Goal: Task Accomplishment & Management: Manage account settings

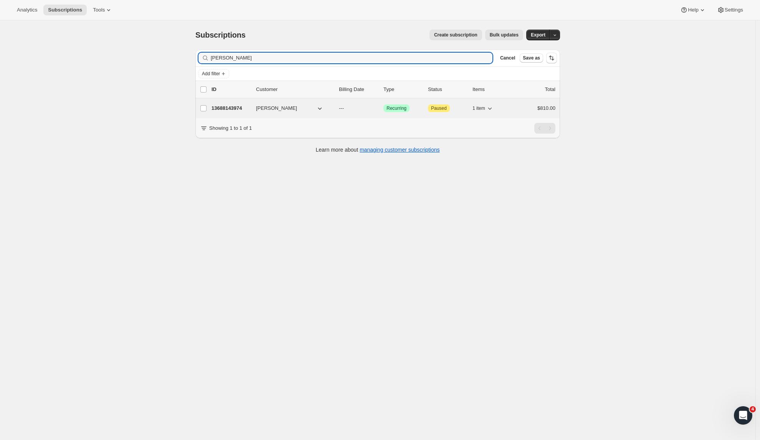
type input "[PERSON_NAME]"
click at [233, 109] on p "13688143974" at bounding box center [231, 108] width 38 height 8
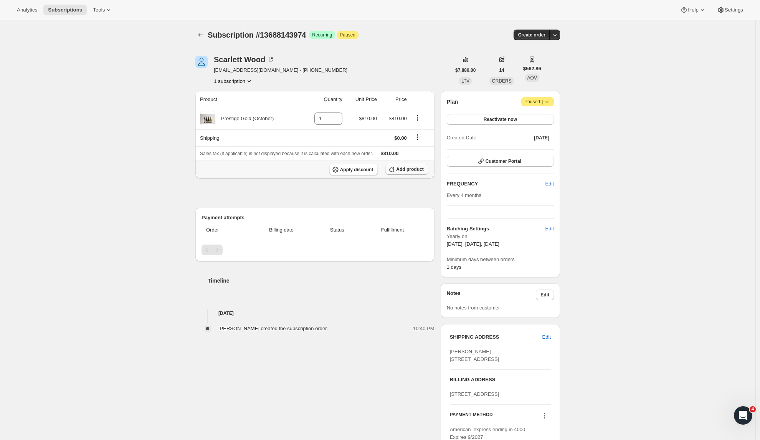
click at [411, 166] on button "Add product" at bounding box center [406, 169] width 43 height 11
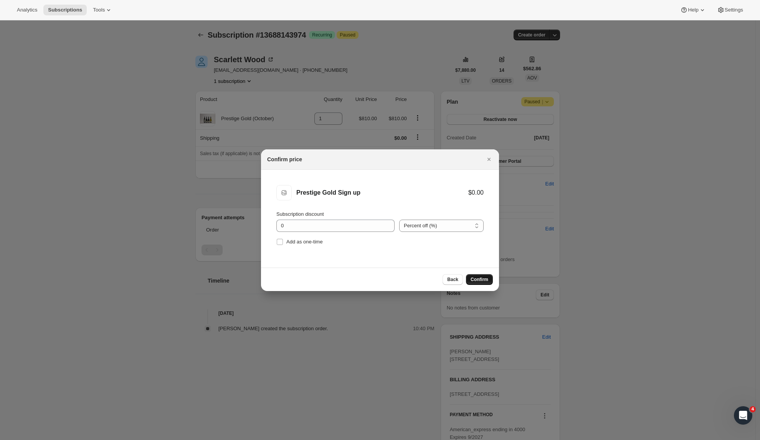
click at [484, 279] on span "Confirm" at bounding box center [480, 279] width 18 height 6
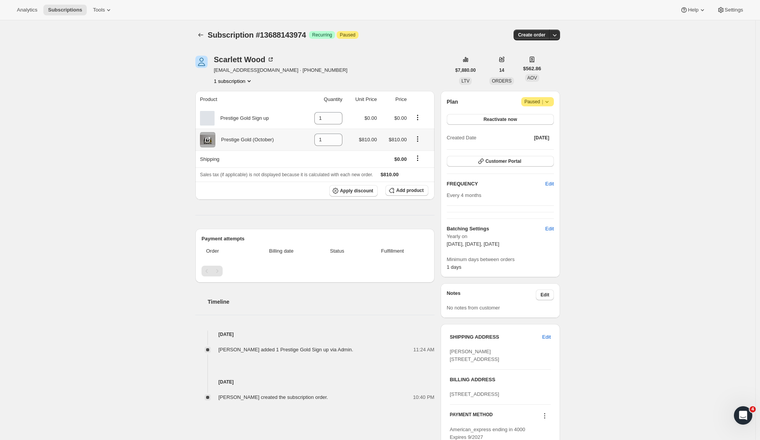
click at [417, 137] on icon "Product actions" at bounding box center [418, 139] width 8 height 8
click at [420, 20] on div "Analytics Subscriptions Tools Help Settings" at bounding box center [380, 10] width 760 height 20
click at [418, 139] on icon "Product actions" at bounding box center [418, 139] width 8 height 8
click at [427, 155] on span "Remove" at bounding box center [419, 155] width 29 height 8
type input "0"
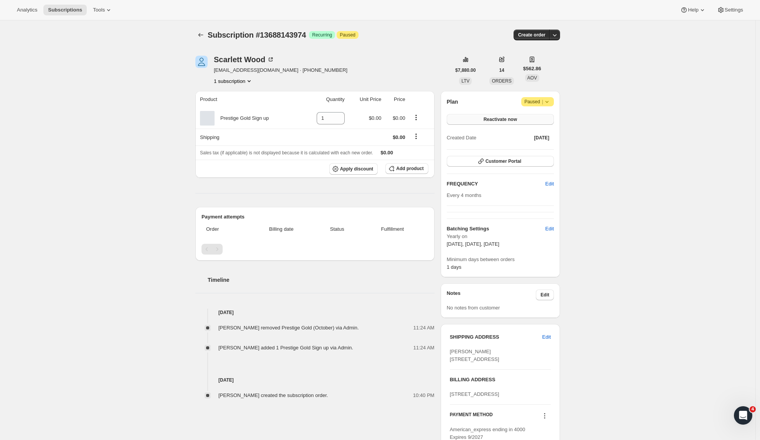
click at [531, 118] on button "Reactivate now" at bounding box center [500, 119] width 107 height 11
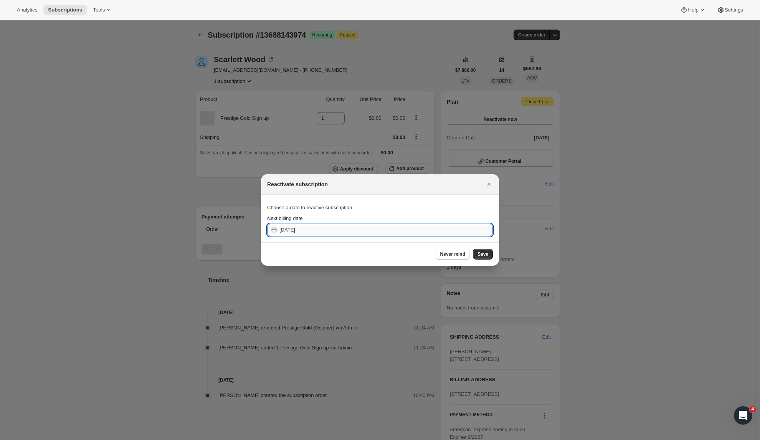
drag, startPoint x: 337, startPoint y: 231, endPoint x: 341, endPoint y: 230, distance: 4.9
click at [337, 231] on input "2025-09-29" at bounding box center [385, 230] width 213 height 12
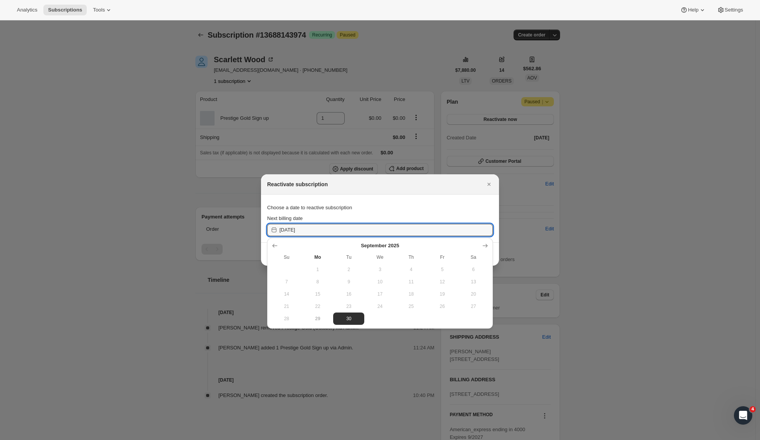
click at [356, 319] on span "30" at bounding box center [348, 319] width 25 height 6
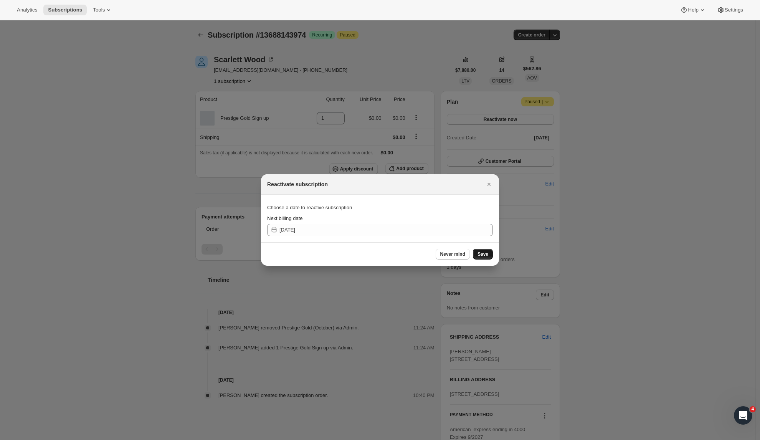
click at [486, 257] on span "Save" at bounding box center [483, 254] width 11 height 6
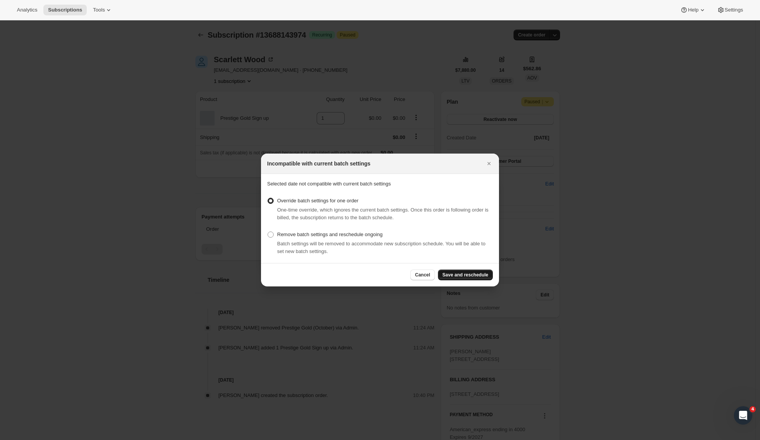
click at [458, 276] on span "Save and reschedule" at bounding box center [466, 275] width 46 height 6
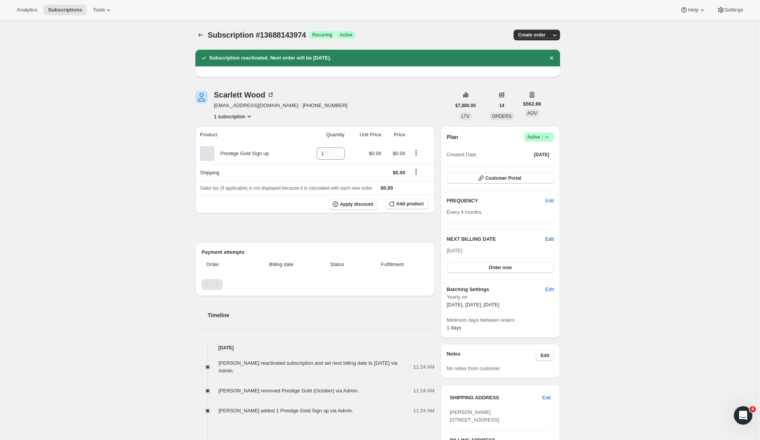
click at [554, 239] on span "Edit" at bounding box center [550, 239] width 8 height 8
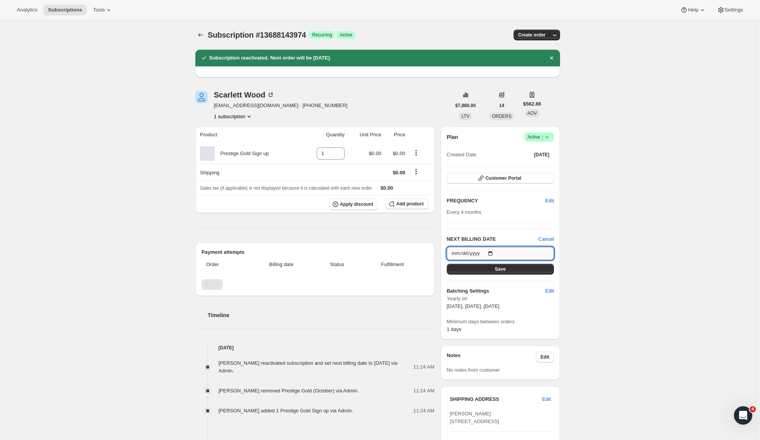
click at [520, 256] on input "2025-09-30" at bounding box center [500, 253] width 107 height 13
type input "2025-10-01"
drag, startPoint x: 606, startPoint y: 248, endPoint x: 544, endPoint y: 265, distance: 64.0
click at [606, 248] on div "Subscription #13688143974. This page is ready Subscription #13688143974 Success…" at bounding box center [377, 325] width 755 height 610
click at [503, 273] on button "Save" at bounding box center [500, 269] width 107 height 11
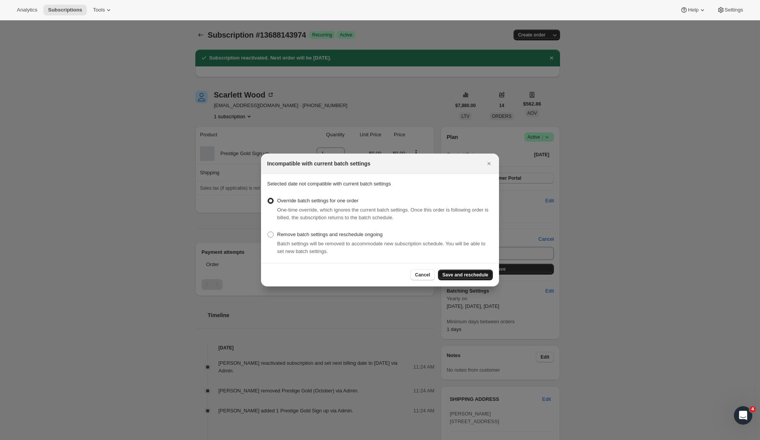
click at [451, 276] on span "Save and reschedule" at bounding box center [466, 275] width 46 height 6
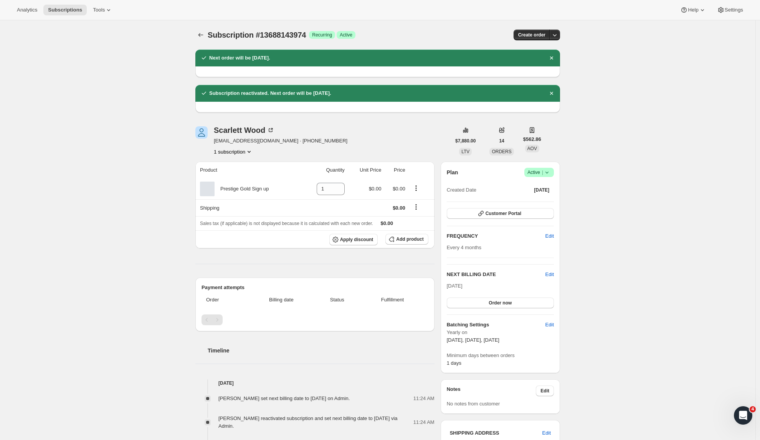
scroll to position [7, 0]
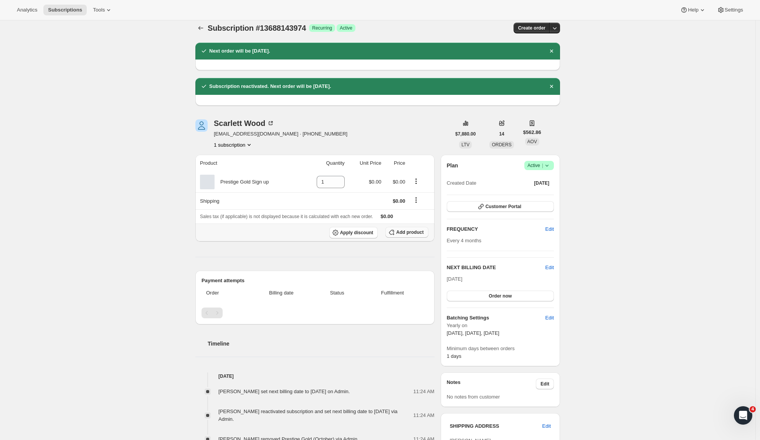
click at [406, 233] on span "Add product" at bounding box center [409, 232] width 27 height 6
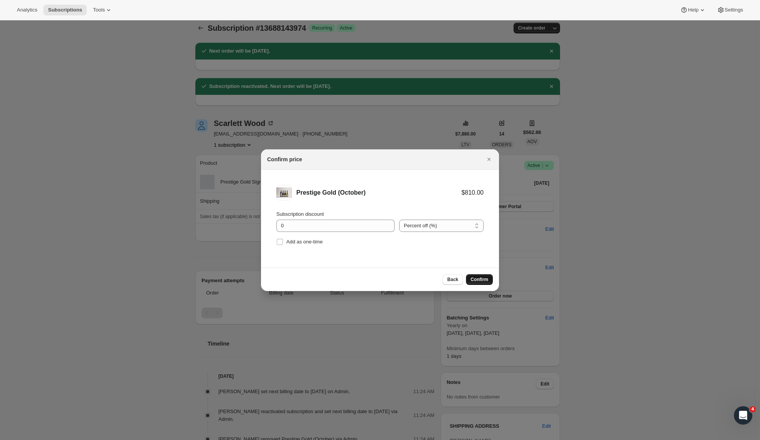
click at [482, 278] on span "Confirm" at bounding box center [480, 279] width 18 height 6
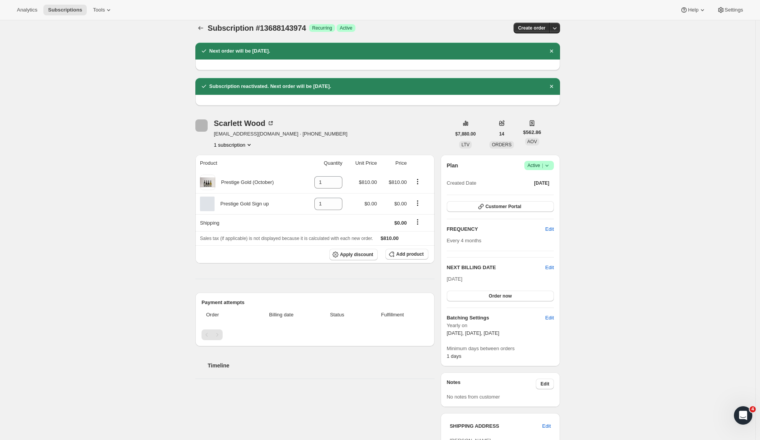
scroll to position [0, 0]
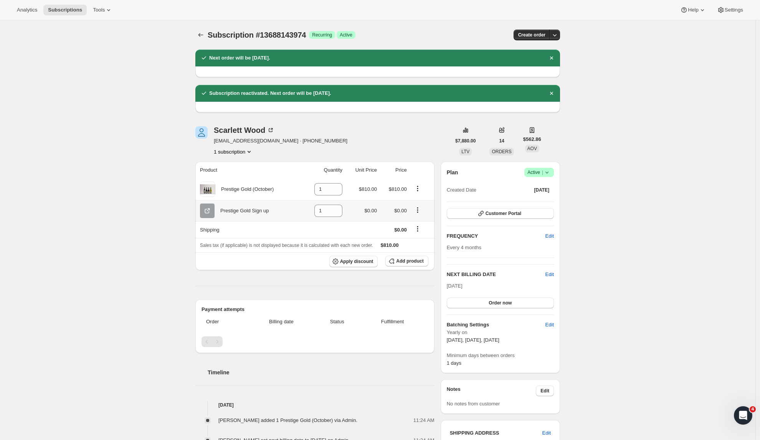
click at [422, 210] on icon "Product actions" at bounding box center [418, 210] width 8 height 8
click at [440, 122] on div "Scarlett Wood scarlett.wood@nzsir.com · +6421686856 1 subscription $7,880.00 LT…" at bounding box center [374, 377] width 371 height 527
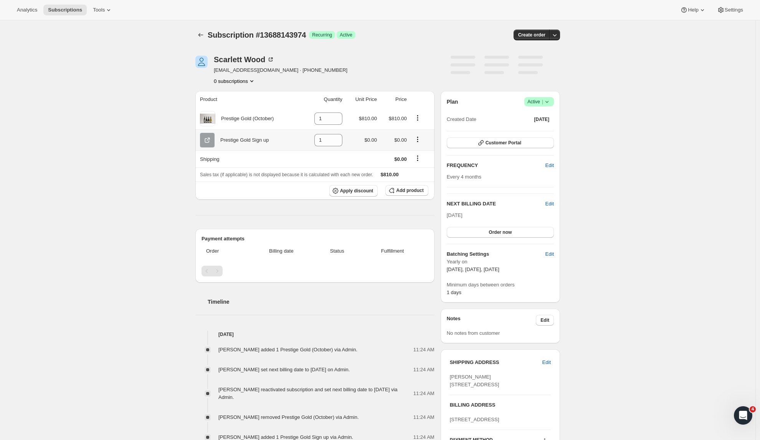
click at [419, 142] on icon "Product actions" at bounding box center [418, 140] width 8 height 8
click at [417, 155] on span "Remove" at bounding box center [414, 155] width 18 height 6
type input "0"
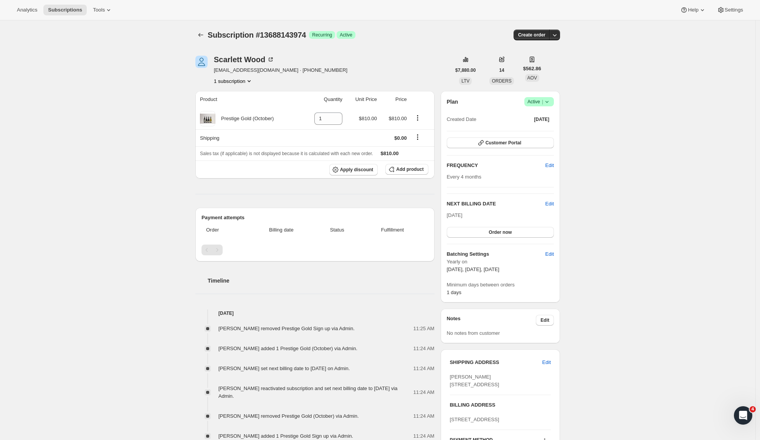
click at [612, 150] on div "Subscription #13688143974. This page is ready Subscription #13688143974 Success…" at bounding box center [377, 306] width 755 height 573
drag, startPoint x: 319, startPoint y: 71, endPoint x: 283, endPoint y: 71, distance: 35.7
click at [283, 71] on div "Scarlett Wood scarlett.wood@nzsir.com · +6421686856 1 subscription" at bounding box center [322, 70] width 255 height 29
copy span "6421686856"
drag, startPoint x: 275, startPoint y: 71, endPoint x: 214, endPoint y: 73, distance: 61.1
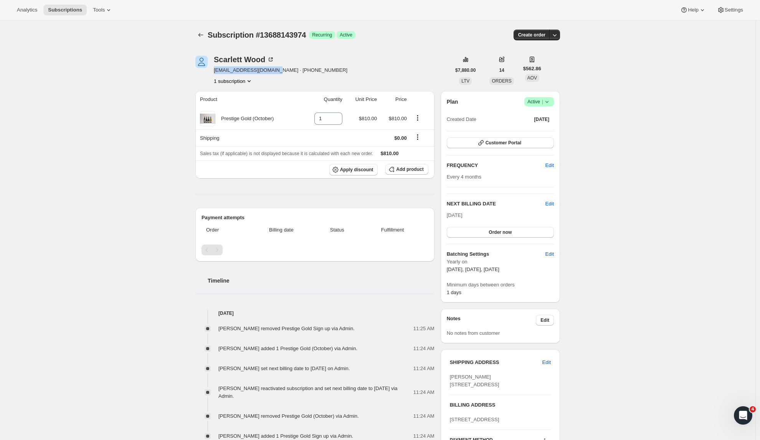
click at [214, 73] on div "Scarlett Wood scarlett.wood@nzsir.com · +6421686856 1 subscription" at bounding box center [322, 70] width 255 height 29
copy span "scarlett.wood@nzsir.com"
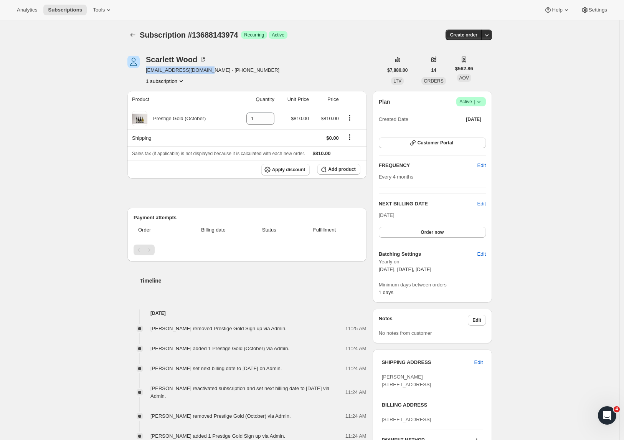
scroll to position [2, 0]
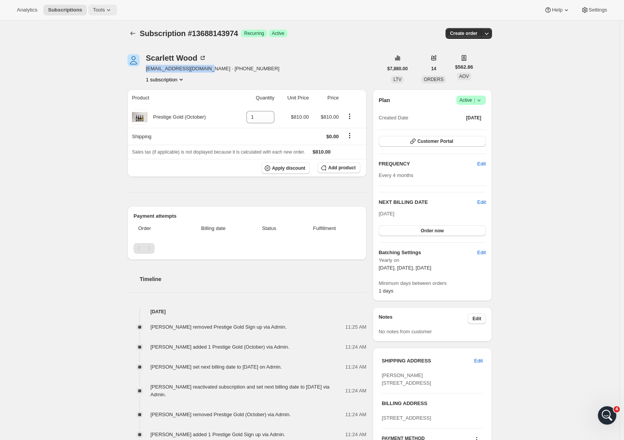
click at [88, 8] on button "Tools" at bounding box center [102, 10] width 29 height 11
click at [84, 55] on span "Bundles" at bounding box center [98, 52] width 68 height 8
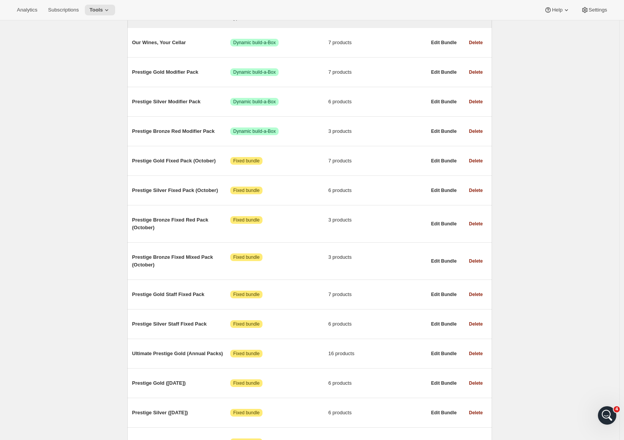
scroll to position [142, 0]
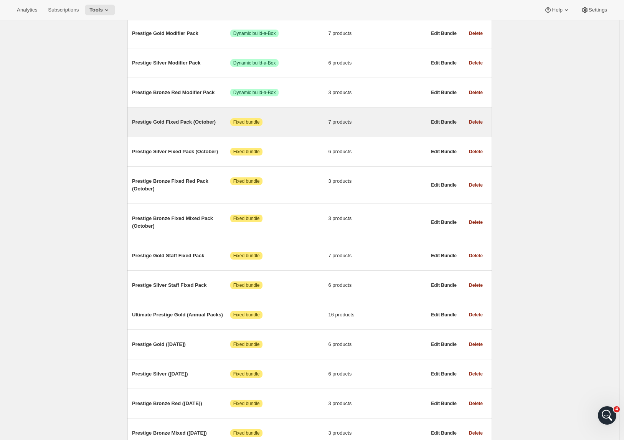
click at [187, 121] on span "Prestige Gold Fixed Pack (October)" at bounding box center [181, 122] width 98 height 8
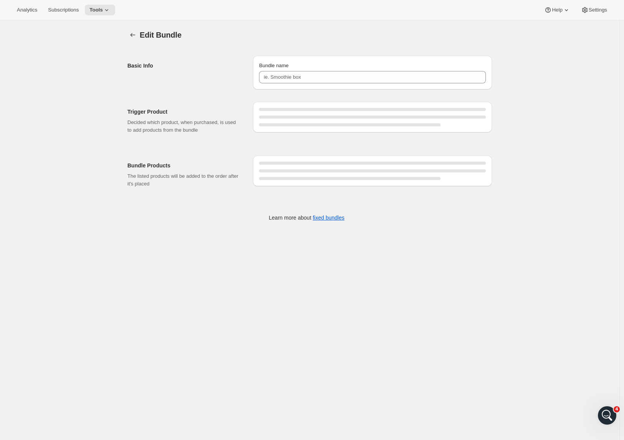
type input "Prestige Gold Fixed Pack (October)"
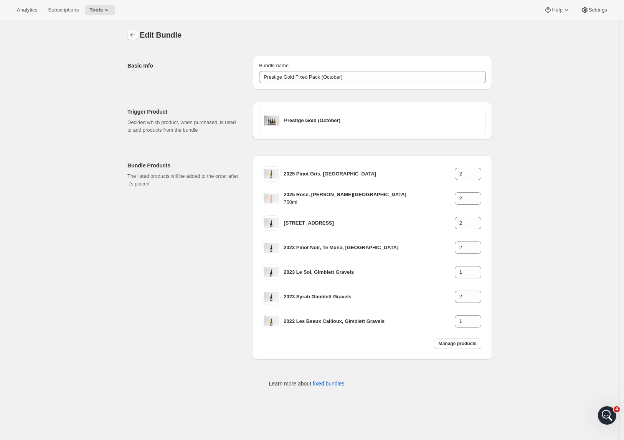
click at [133, 32] on icon "Bundles" at bounding box center [133, 35] width 8 height 8
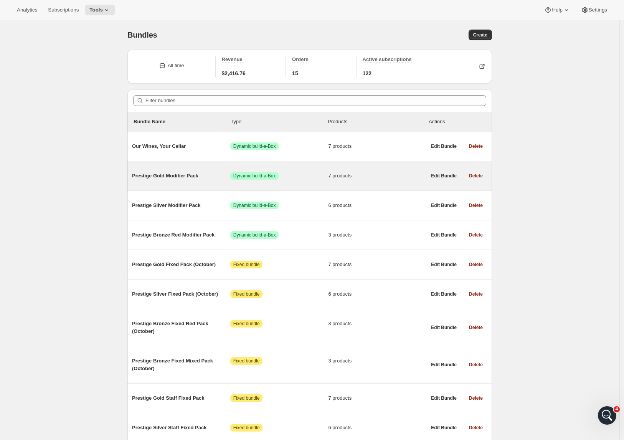
click at [180, 179] on span "Prestige Gold Modifier Pack" at bounding box center [181, 176] width 98 height 8
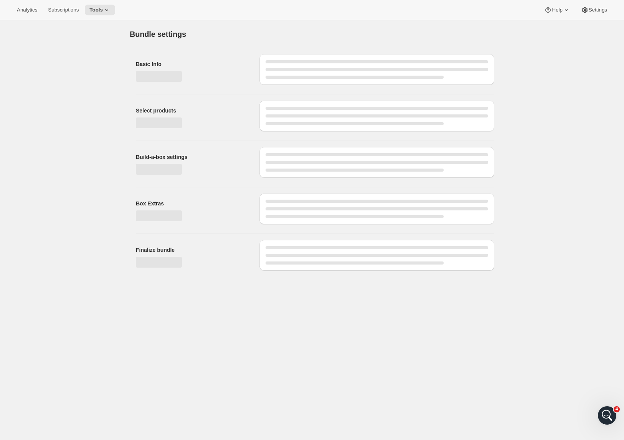
click at [152, 172] on div "Page loading" at bounding box center [159, 169] width 46 height 11
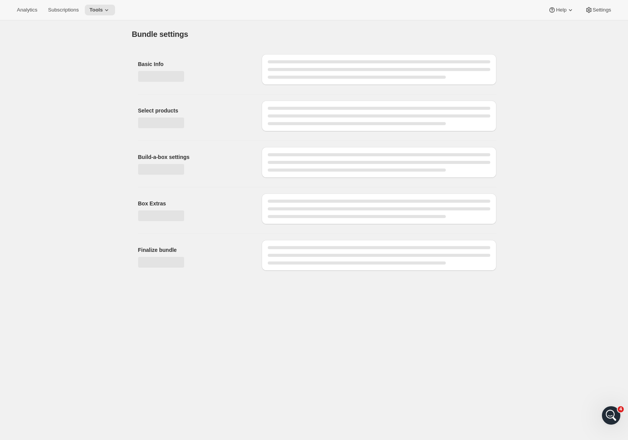
type input "Prestige Gold Modifier Pack"
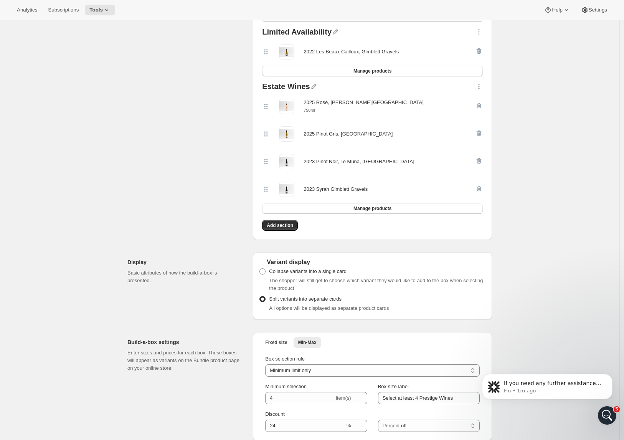
scroll to position [492, 0]
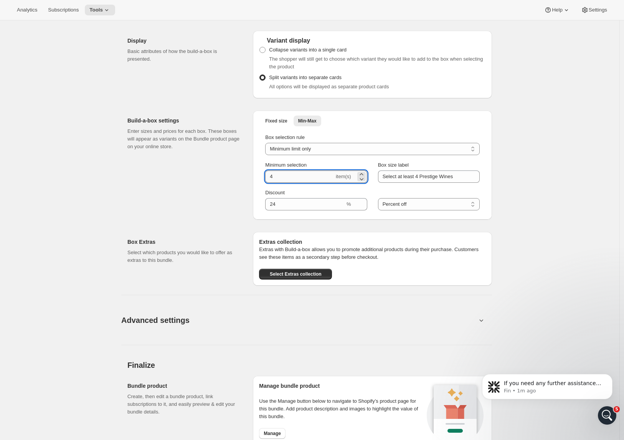
click at [291, 175] on input "4" at bounding box center [299, 176] width 69 height 12
type input "3"
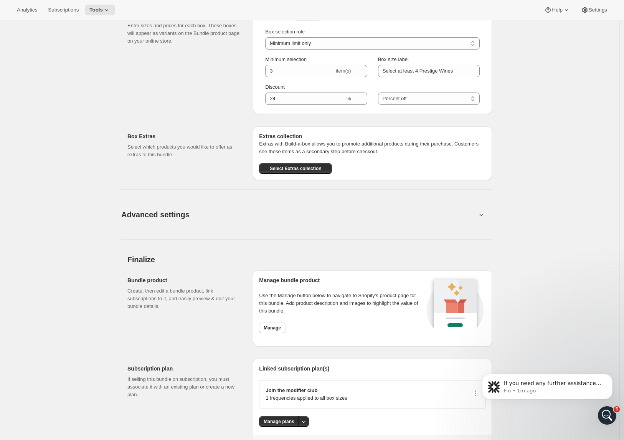
scroll to position [415, 0]
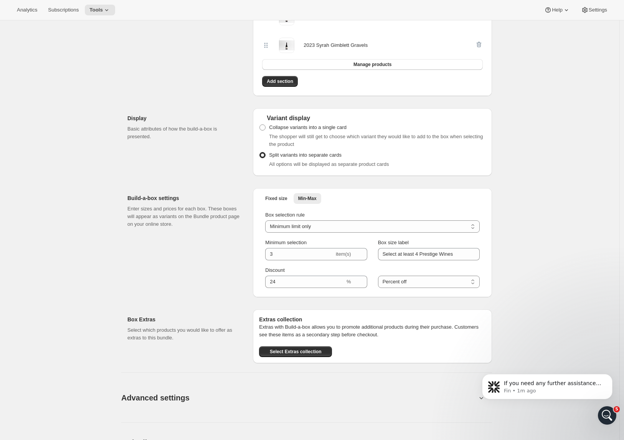
click at [539, 158] on div "Edit Bundle. This page is ready Edit Bundle Analytics Open Build-a-box More act…" at bounding box center [310, 120] width 620 height 1029
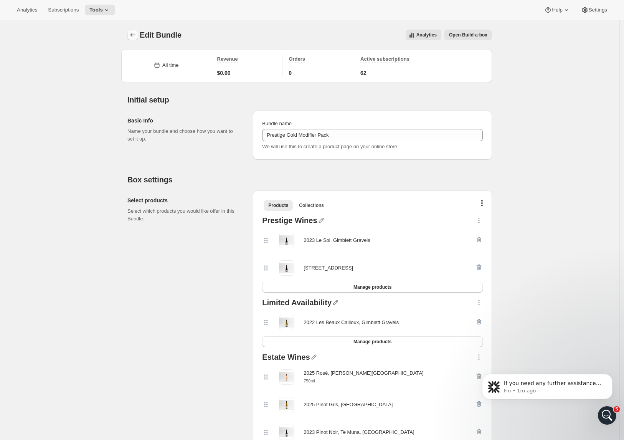
click at [134, 36] on icon "Bundles" at bounding box center [133, 35] width 8 height 8
